Goal: Task Accomplishment & Management: Use online tool/utility

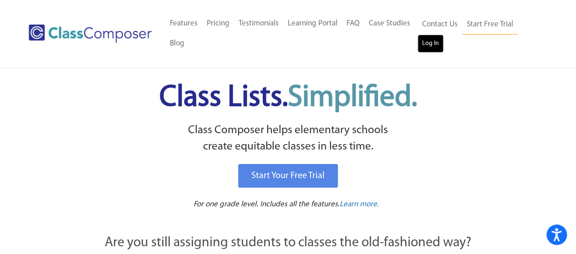
click at [429, 45] on link "Log In" at bounding box center [430, 44] width 26 height 18
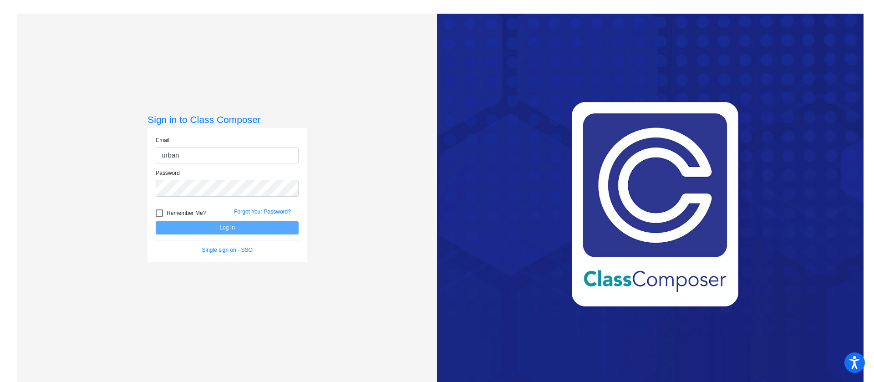
type input "[EMAIL_ADDRESS][DOMAIN_NAME]"
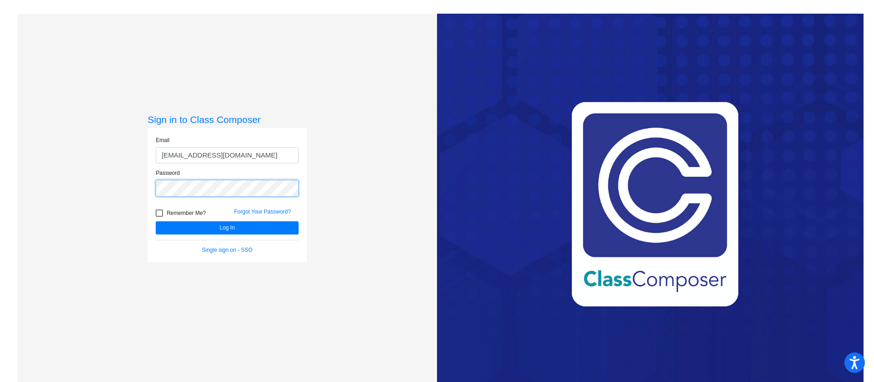
click at [156, 221] on button "Log In" at bounding box center [227, 227] width 143 height 13
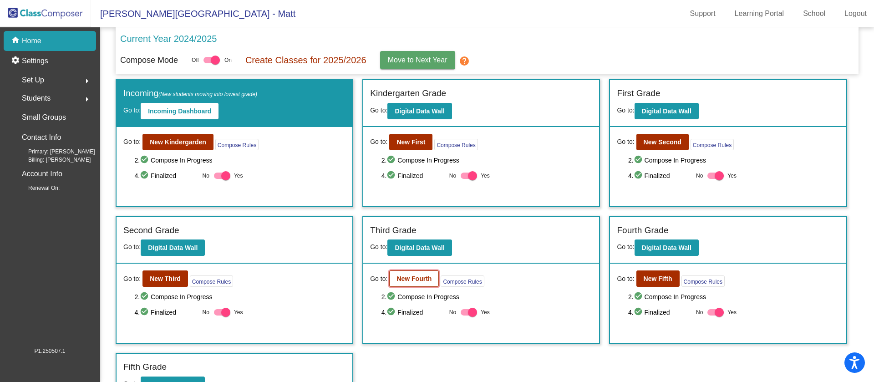
click at [413, 280] on b "New Fourth" at bounding box center [414, 278] width 35 height 7
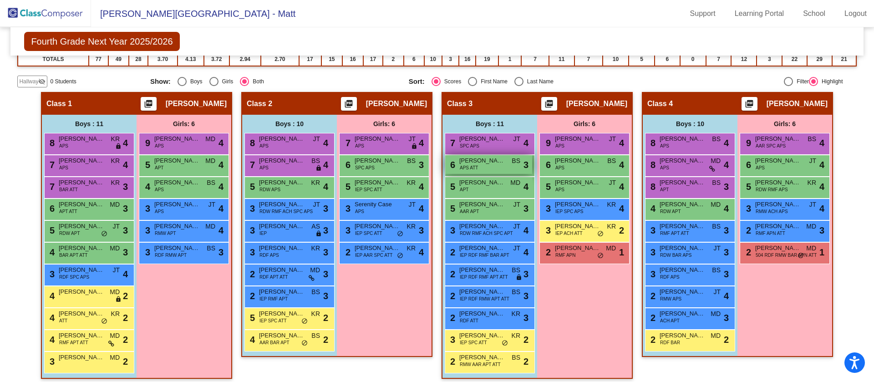
scroll to position [220, 0]
